Goal: Task Accomplishment & Management: Complete application form

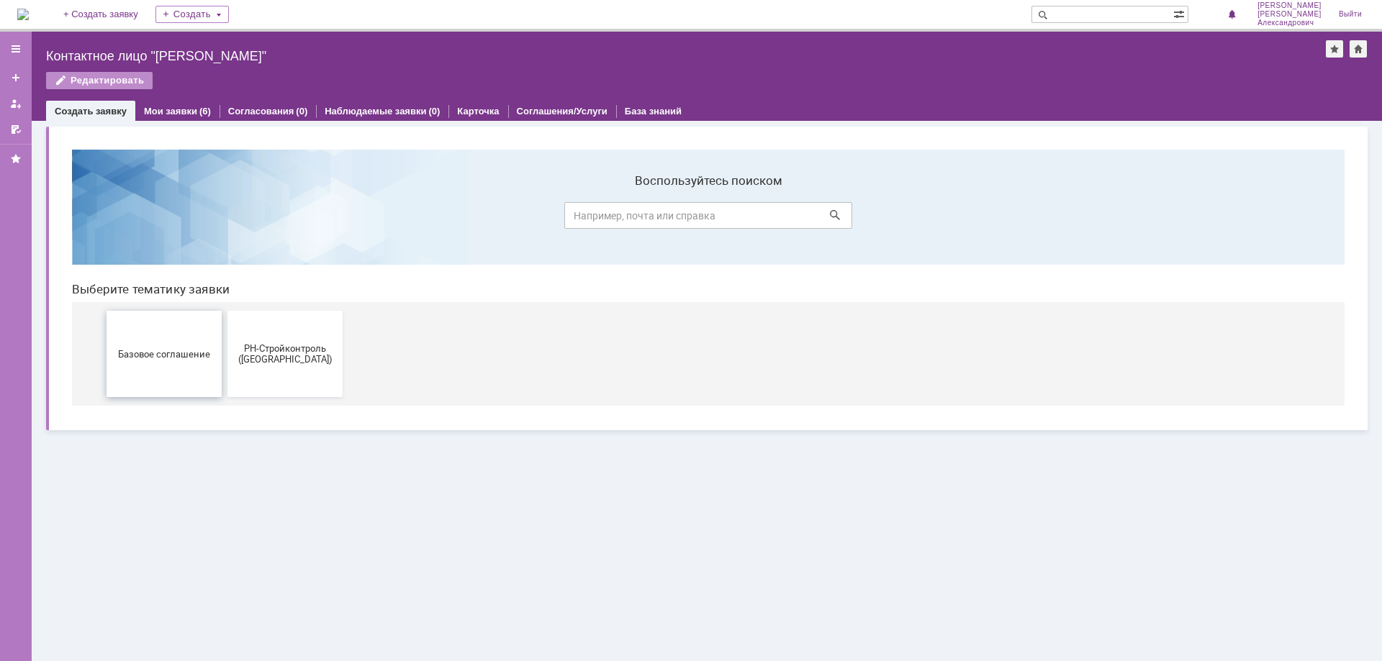
click at [185, 344] on button "Базовое соглашение" at bounding box center [163, 354] width 115 height 86
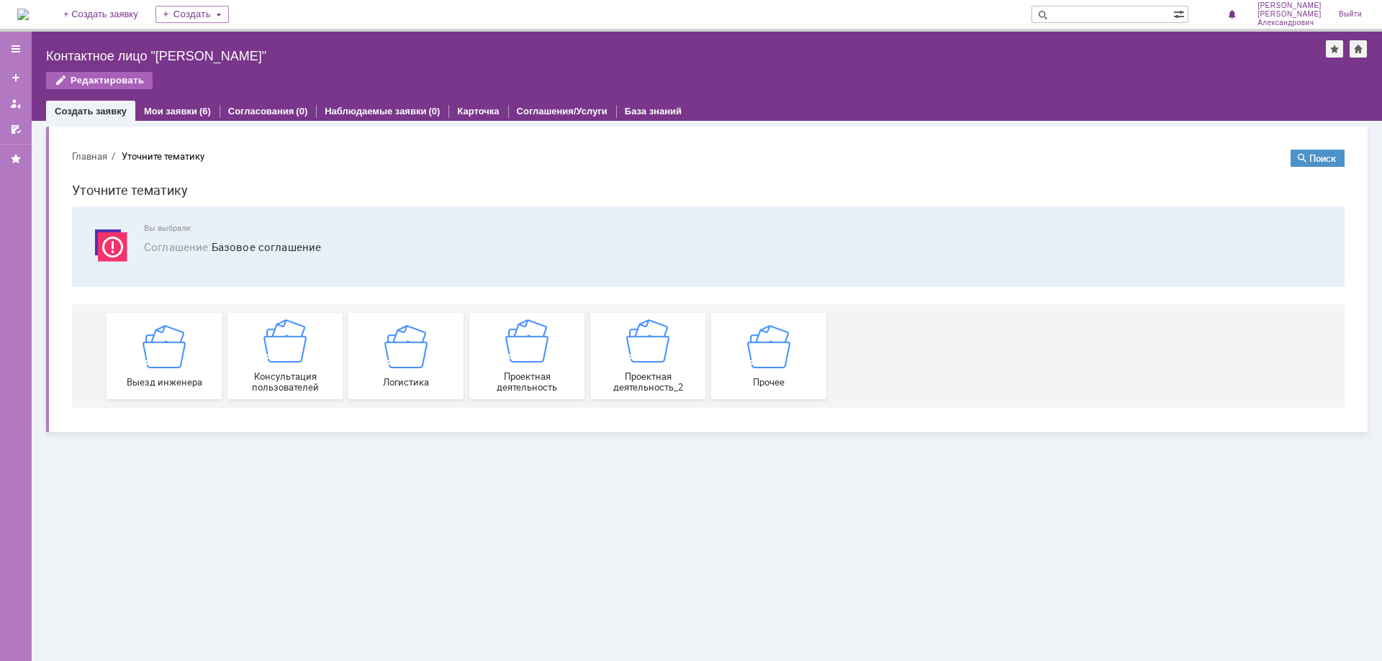
click at [89, 82] on div "Редактировать" at bounding box center [99, 80] width 106 height 17
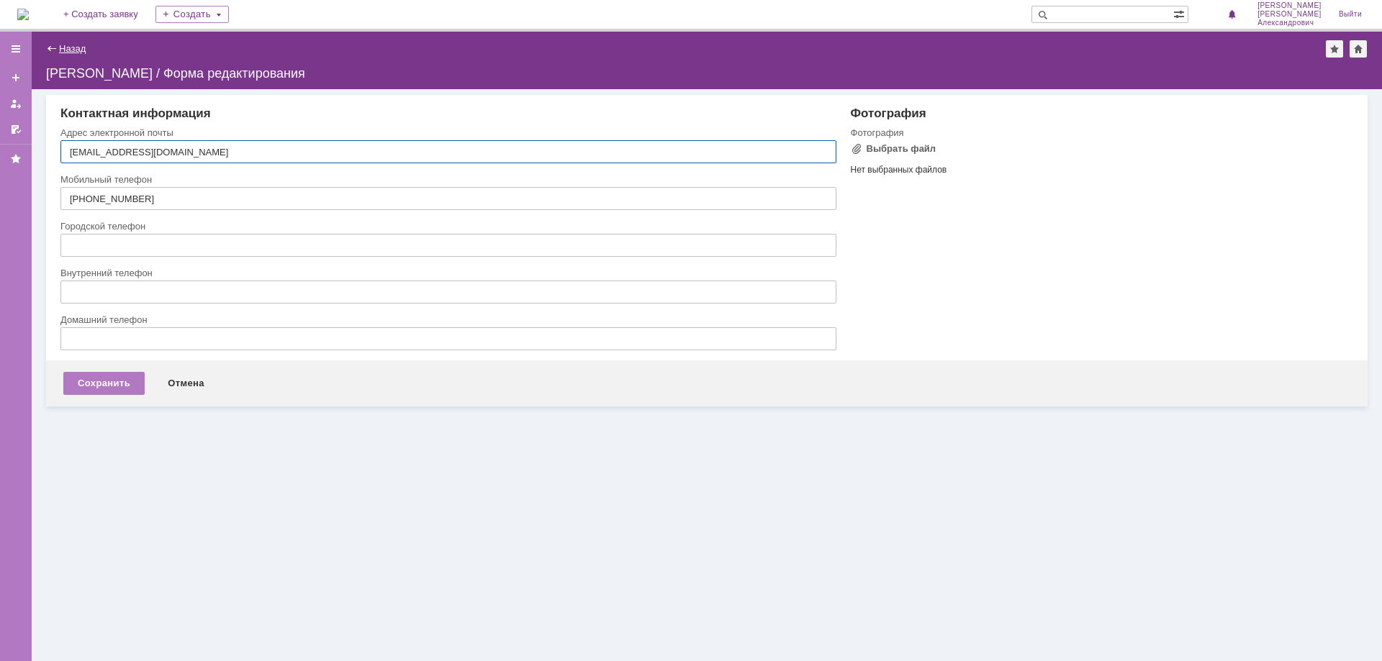
click at [60, 49] on link "Назад" at bounding box center [72, 48] width 27 height 11
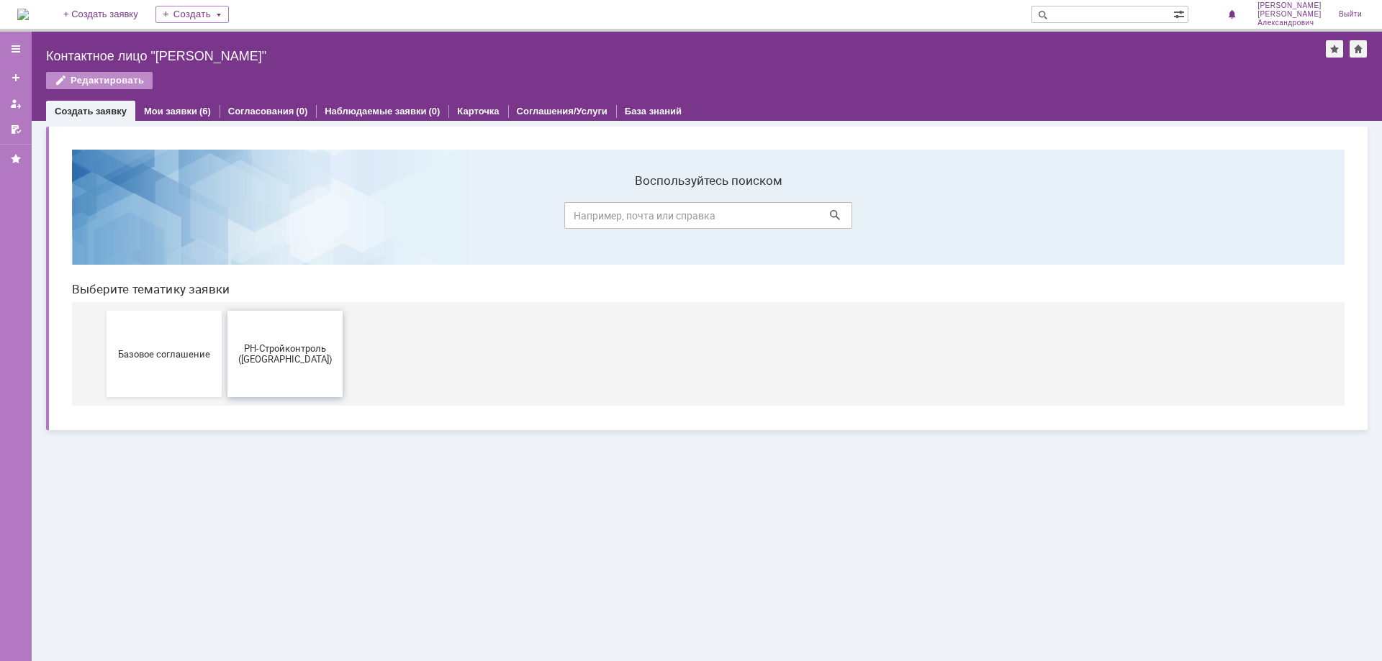
click at [303, 383] on button "РН-Стройконтроль ([GEOGRAPHIC_DATA])" at bounding box center [284, 354] width 115 height 86
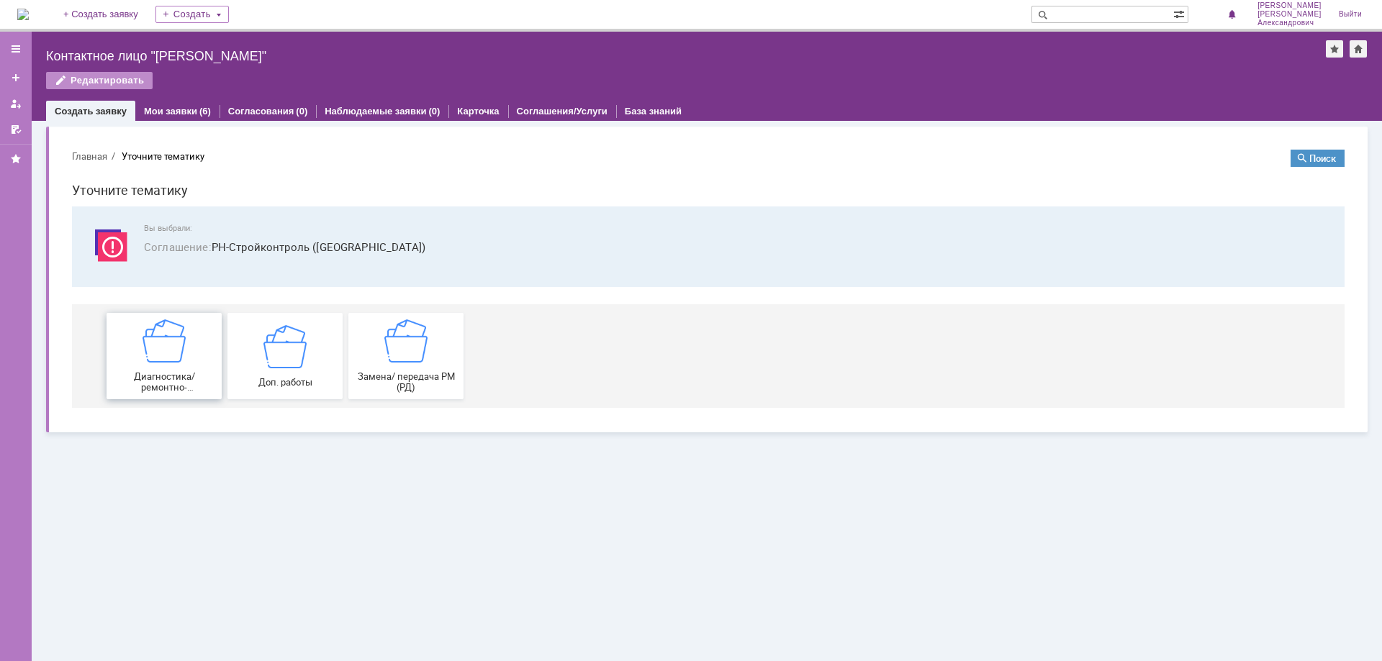
click at [180, 358] on img at bounding box center [163, 340] width 43 height 43
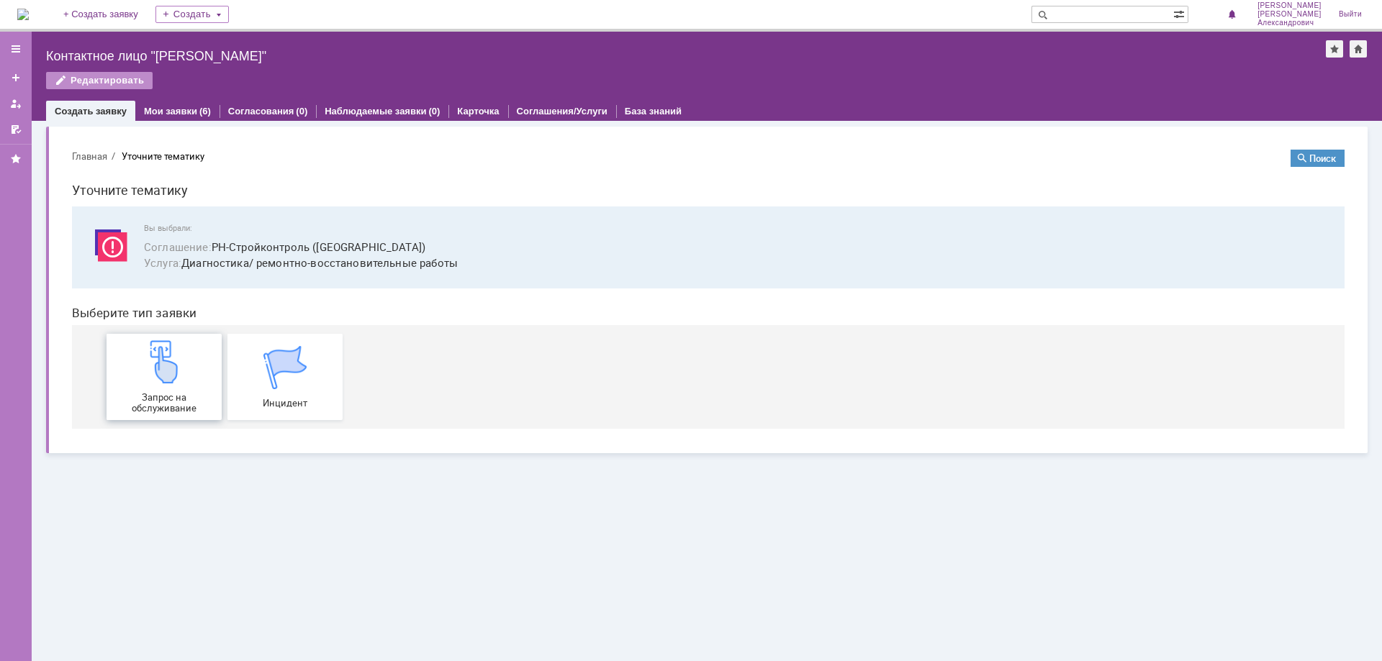
click at [188, 364] on div "Запрос на обслуживание" at bounding box center [164, 376] width 106 height 73
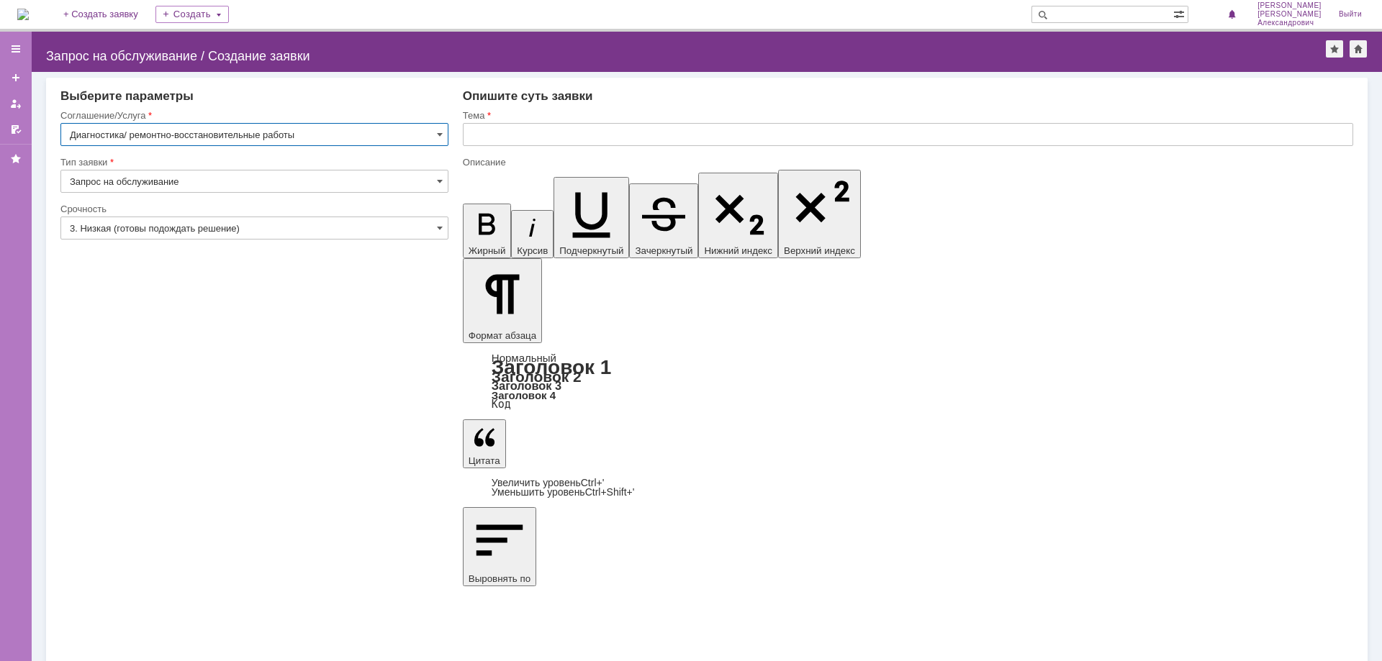
click at [279, 225] on input "3. Низкая (готовы подождать решение)" at bounding box center [254, 228] width 388 height 23
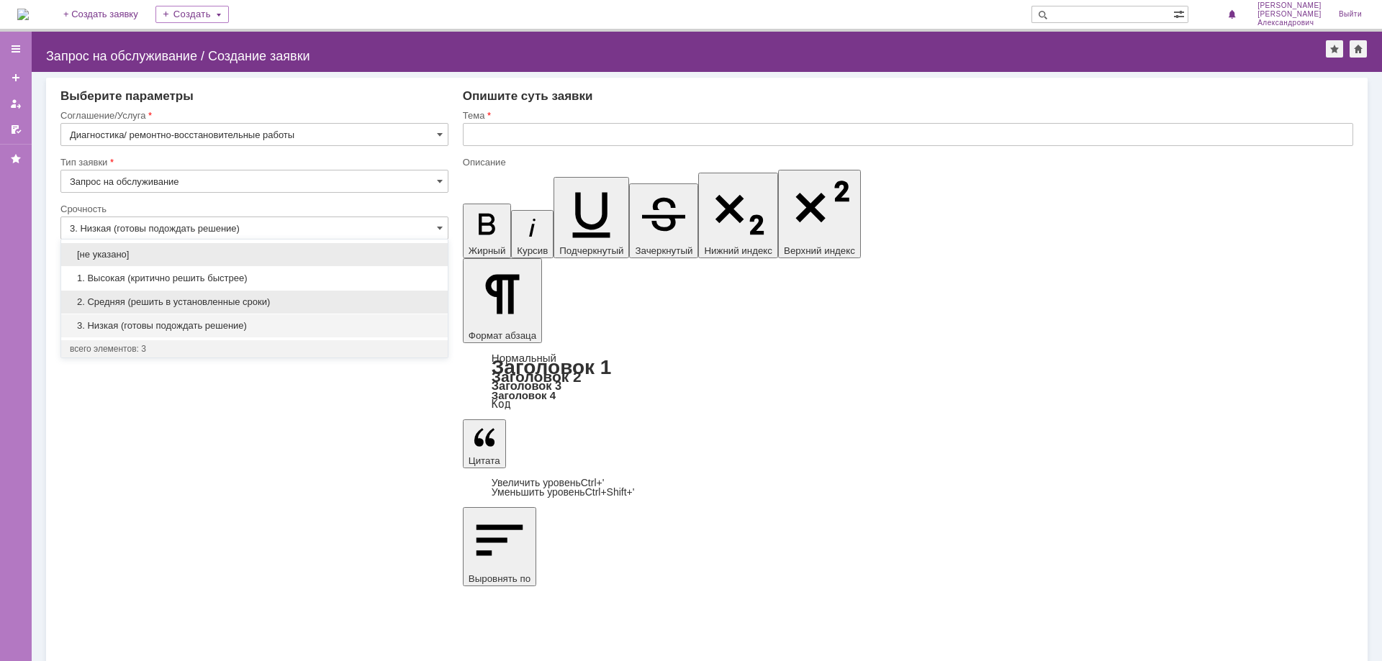
click at [139, 304] on span "2. Средняя (решить в установленные сроки)" at bounding box center [254, 302] width 369 height 12
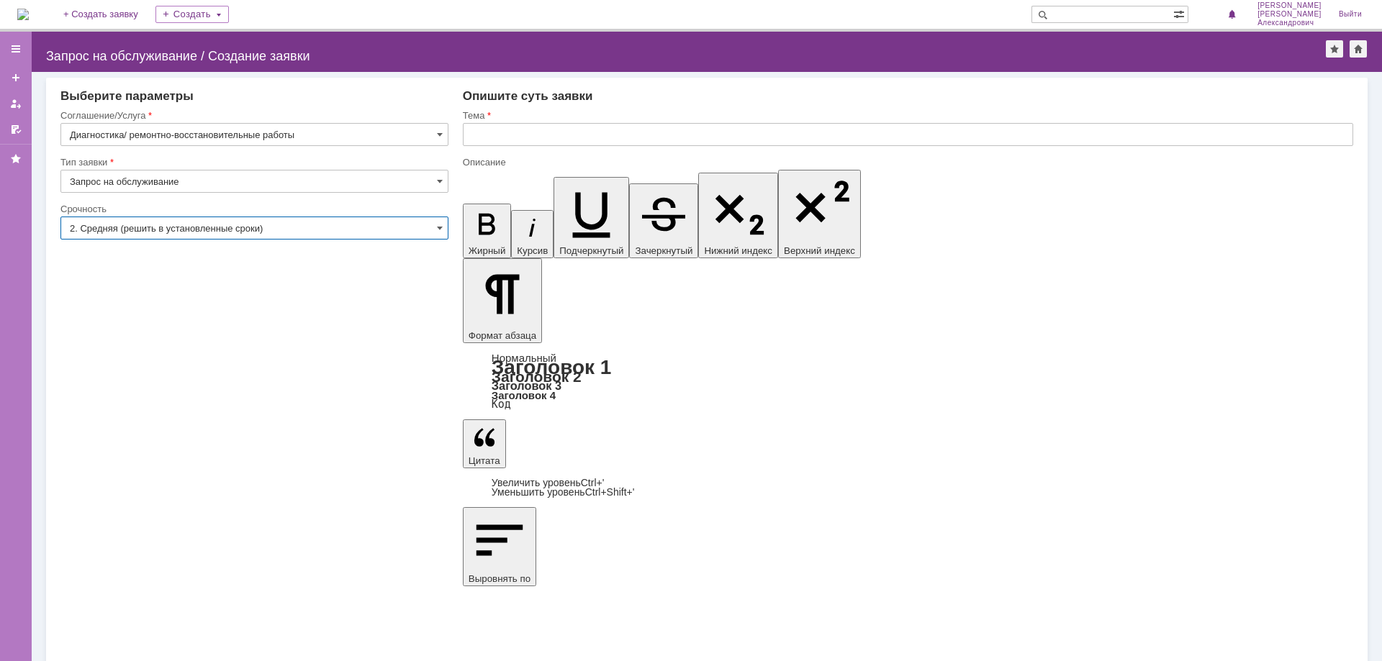
type input "2. Средняя (решить в установленные сроки)"
click at [498, 133] on input "text" at bounding box center [908, 134] width 890 height 23
click at [535, 134] on input "Диагностика МФУ" at bounding box center [908, 134] width 890 height 23
drag, startPoint x: 533, startPoint y: 134, endPoint x: 553, endPoint y: 136, distance: 19.5
click at [553, 136] on input "Диагностика МФУ" at bounding box center [908, 134] width 890 height 23
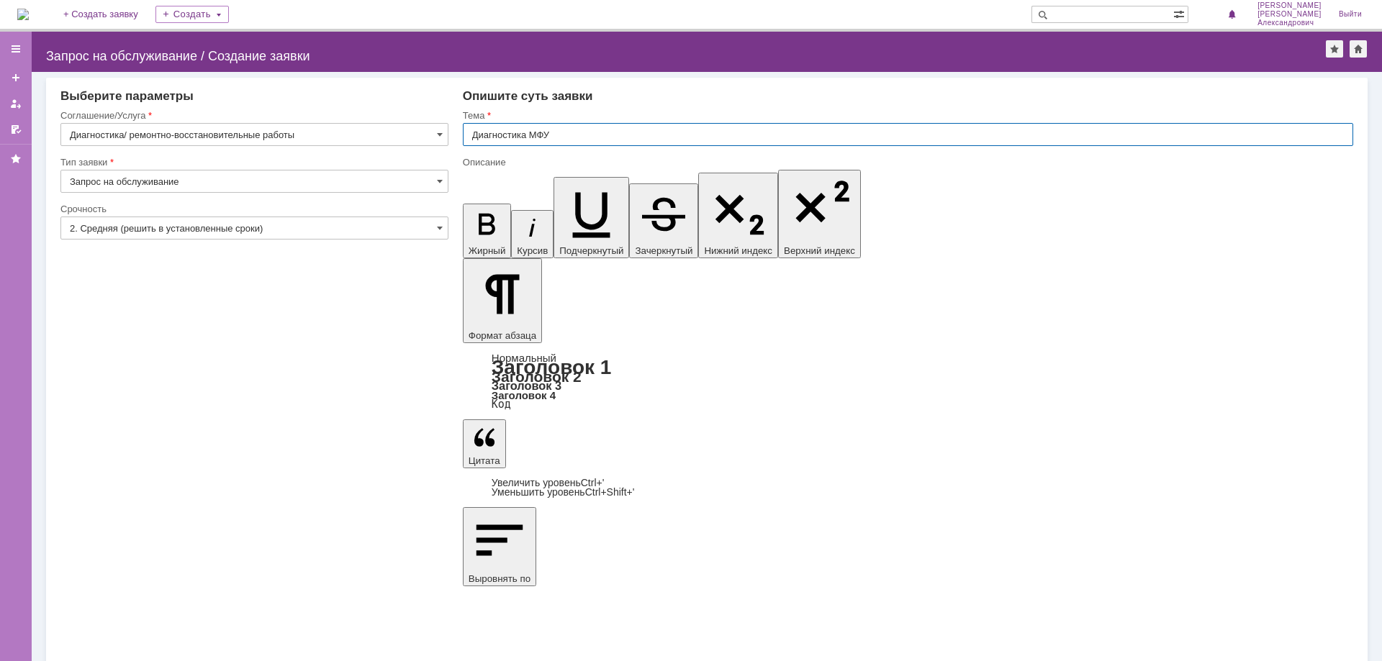
paste input "HP Color LaserJet Enterprise Flow MFP M776zs"
type input "Диагностика МФУ HP Color LaserJet Enterprise Flow MFP M776zs"
click at [562, 136] on input "Диагностика МФУ HP Color LaserJet Enterprise Flow MFP M776zs" at bounding box center [908, 134] width 890 height 23
drag, startPoint x: 533, startPoint y: 136, endPoint x: 766, endPoint y: 135, distance: 233.1
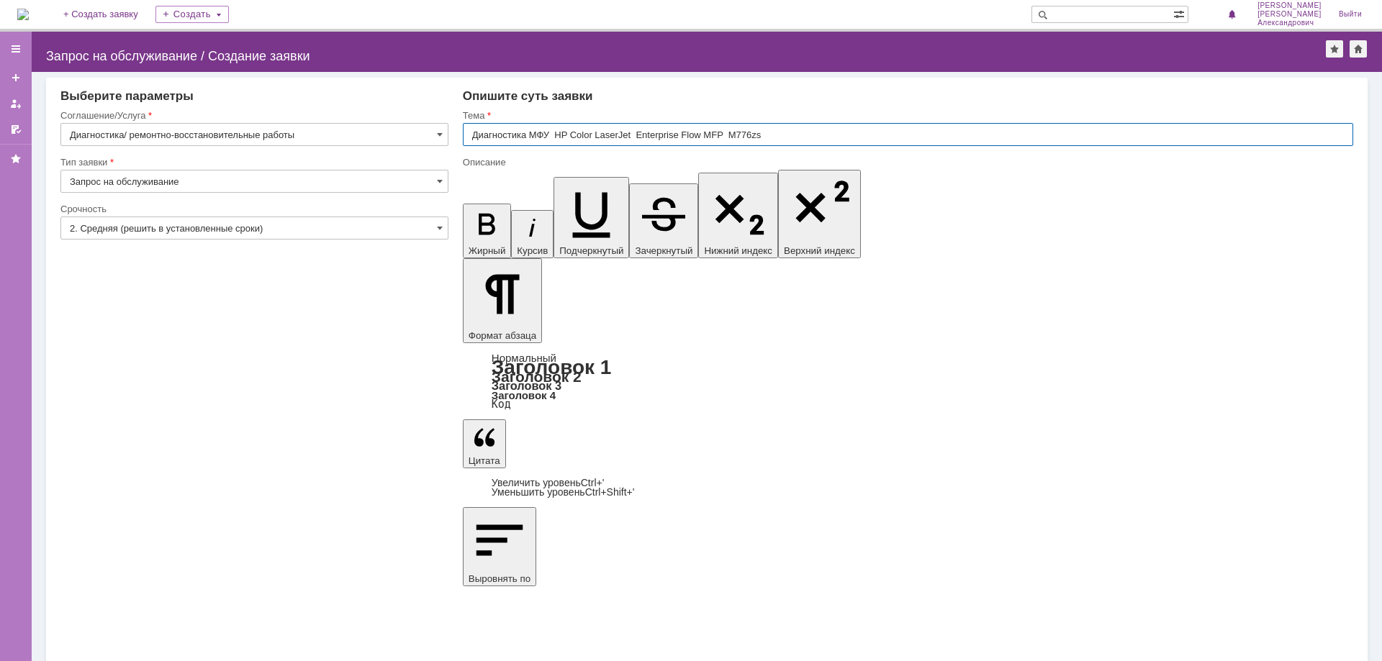
click at [766, 135] on input "Диагностика МФУ HP Color LaserJet Enterprise Flow MFP M776zs" at bounding box center [908, 134] width 890 height 23
